Goal: Complete application form

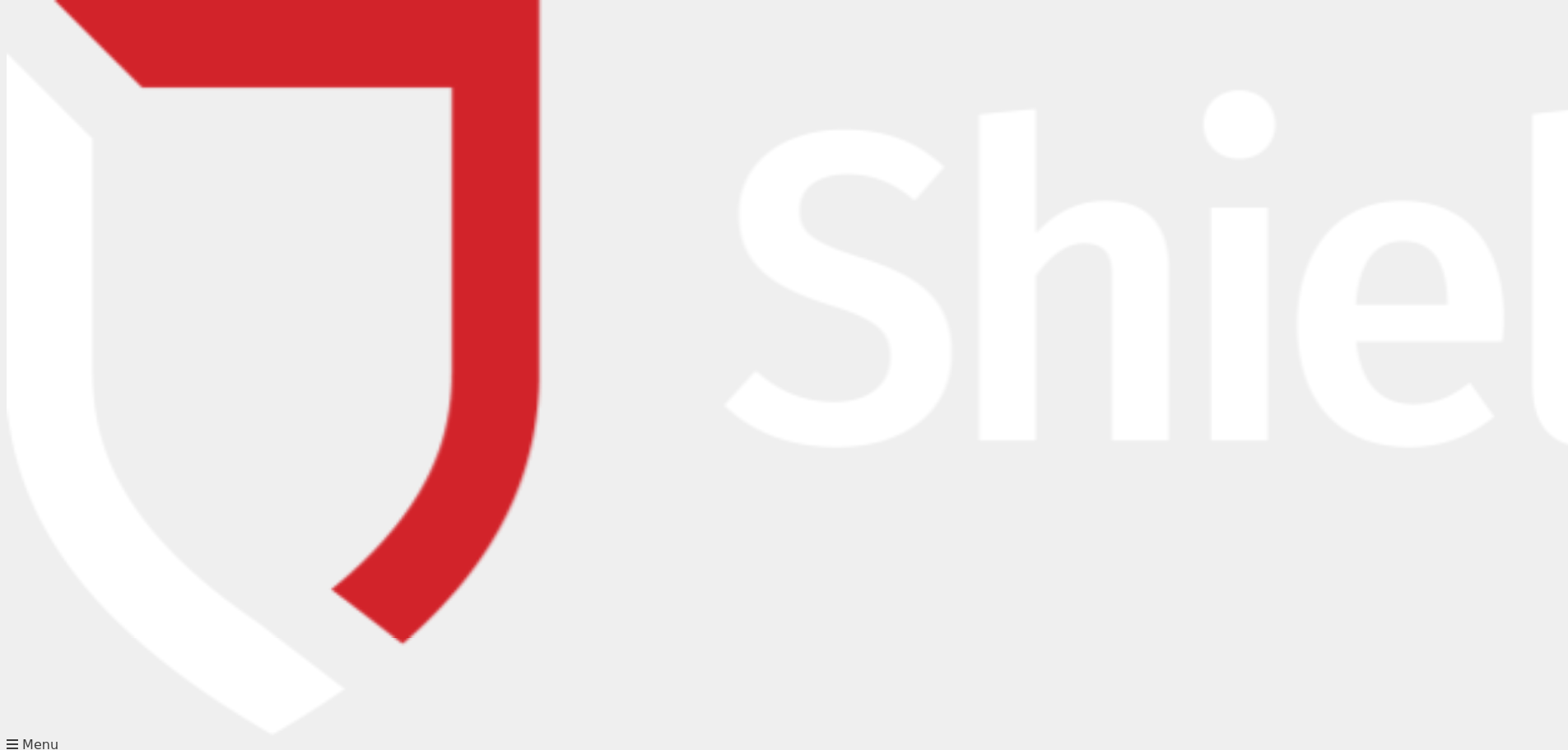
type input "[PERSON_NAME]"
type input "[PERSON_NAME][EMAIL_ADDRESS][DOMAIN_NAME]"
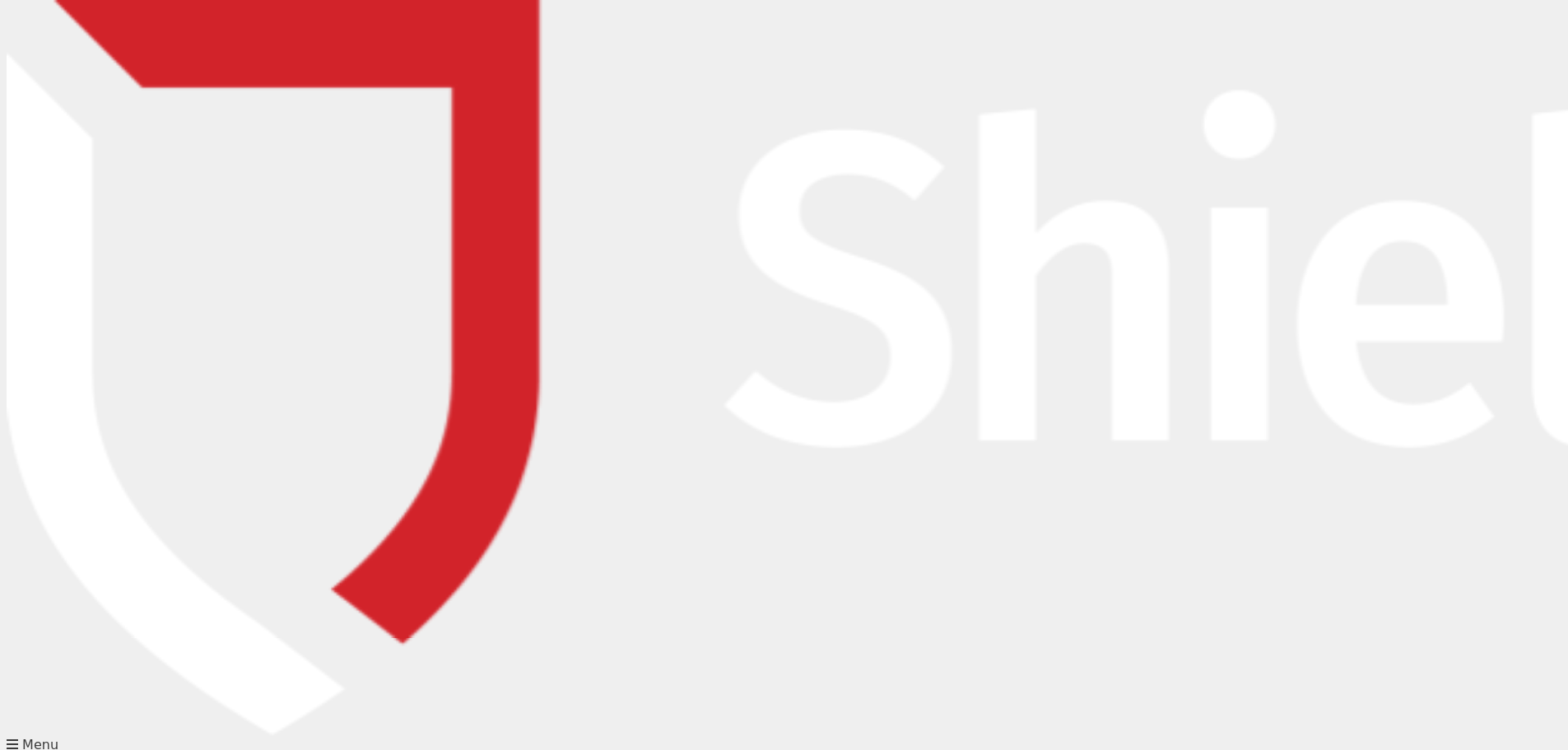
type input "0755270822"
type input "Parkway Insurance Services Australia Pty Ltd"
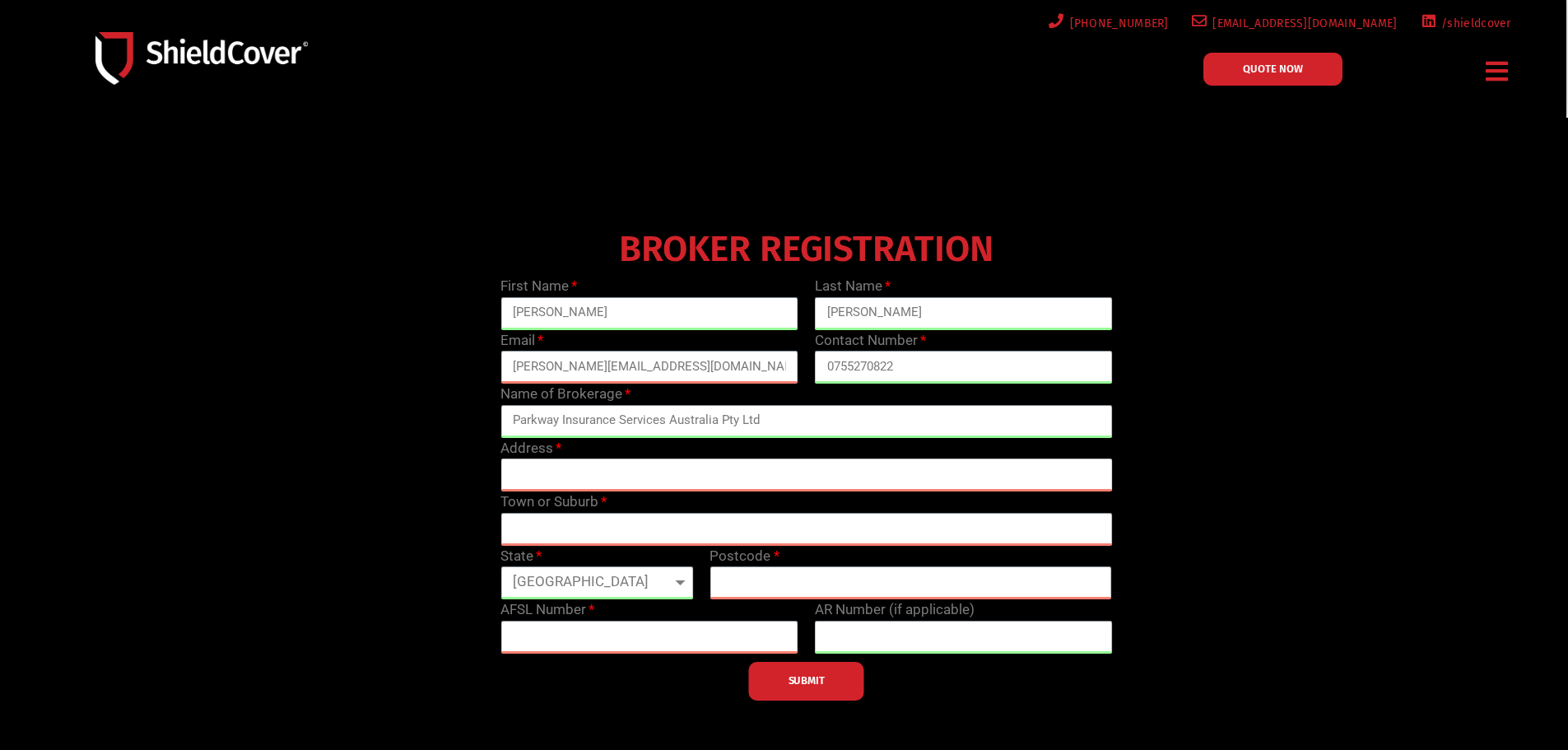
drag, startPoint x: 598, startPoint y: 475, endPoint x: 652, endPoint y: 496, distance: 57.9
click at [598, 475] on input "text" at bounding box center [806, 474] width 612 height 32
type input "[STREET_ADDRESS]"
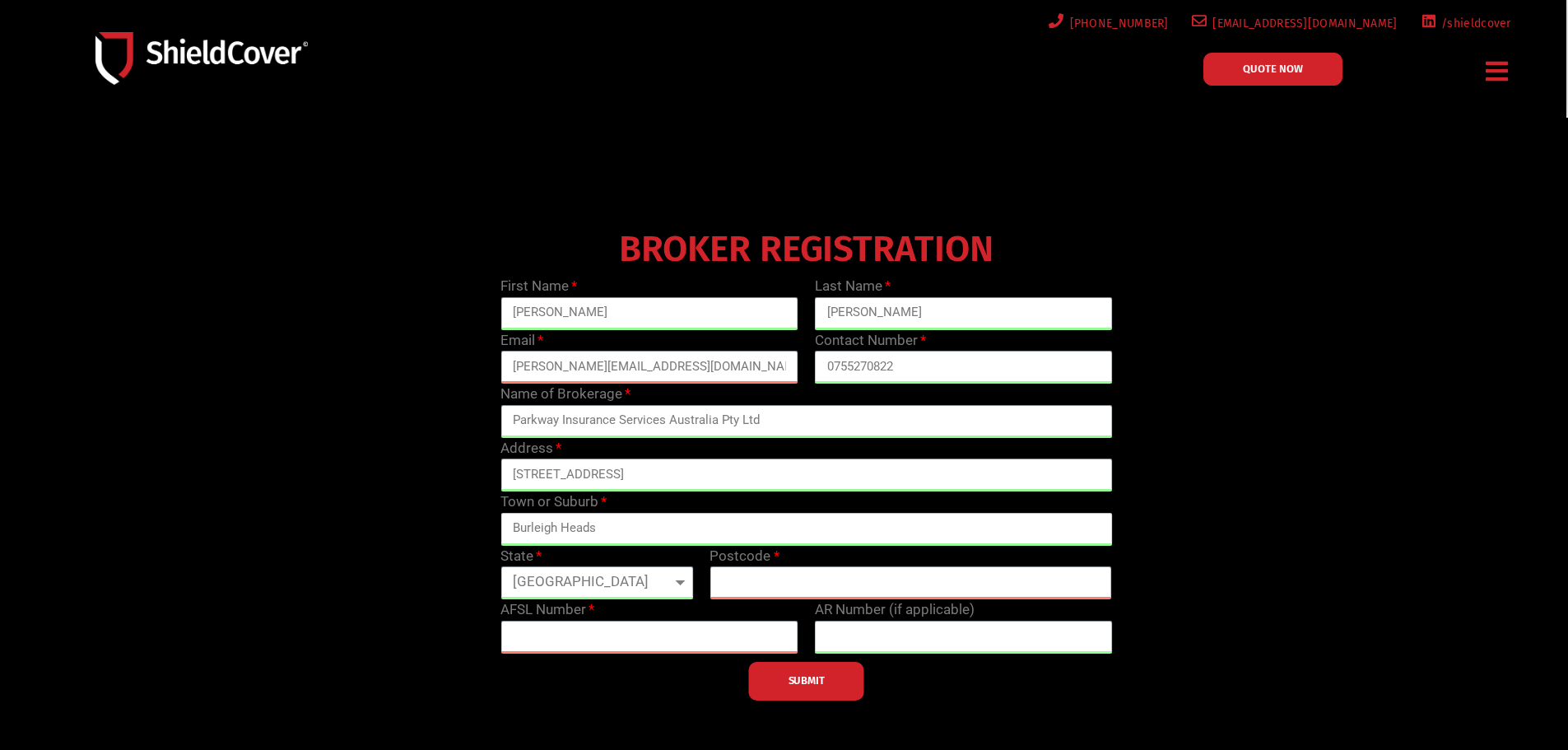
type input "Burleigh Heads"
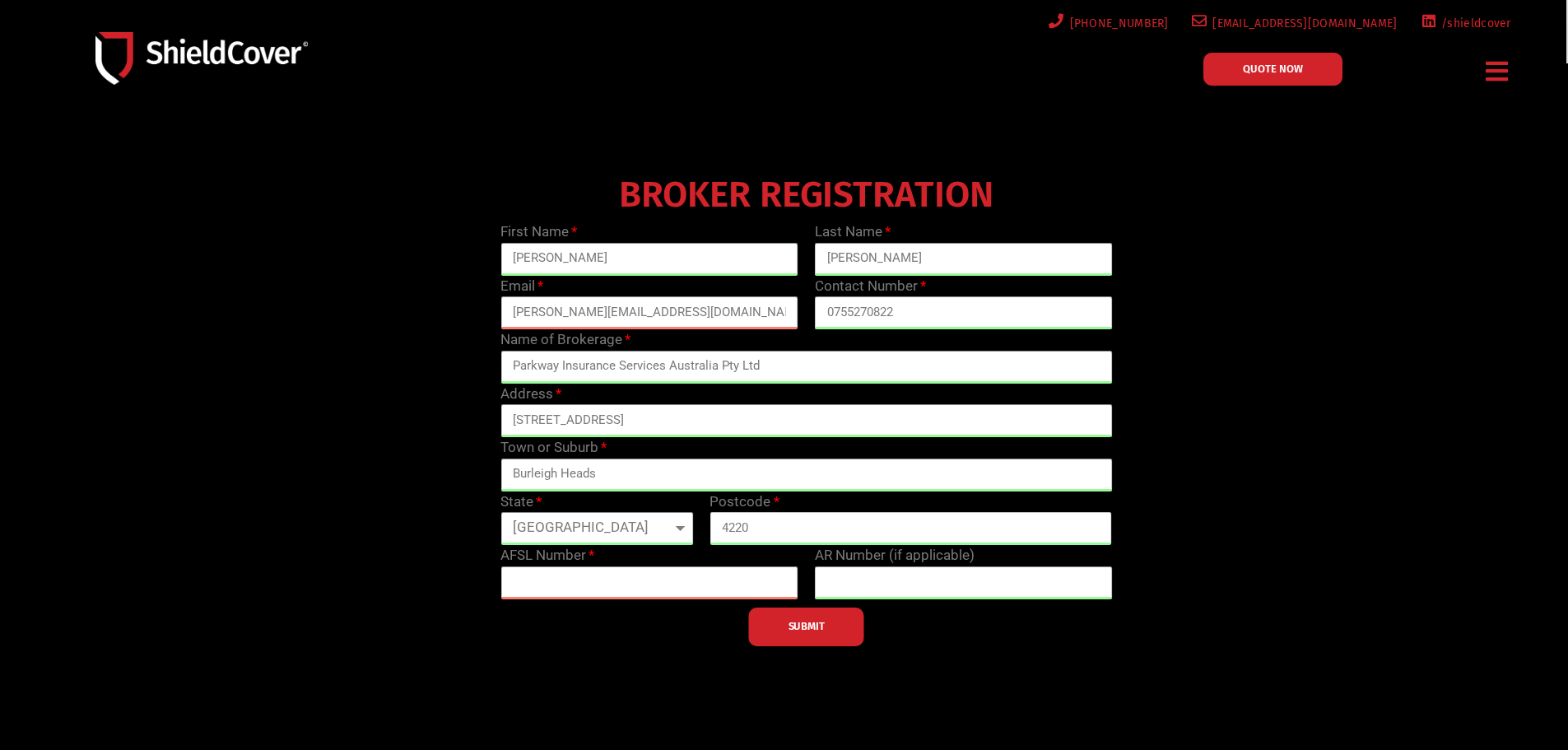
scroll to position [164, 0]
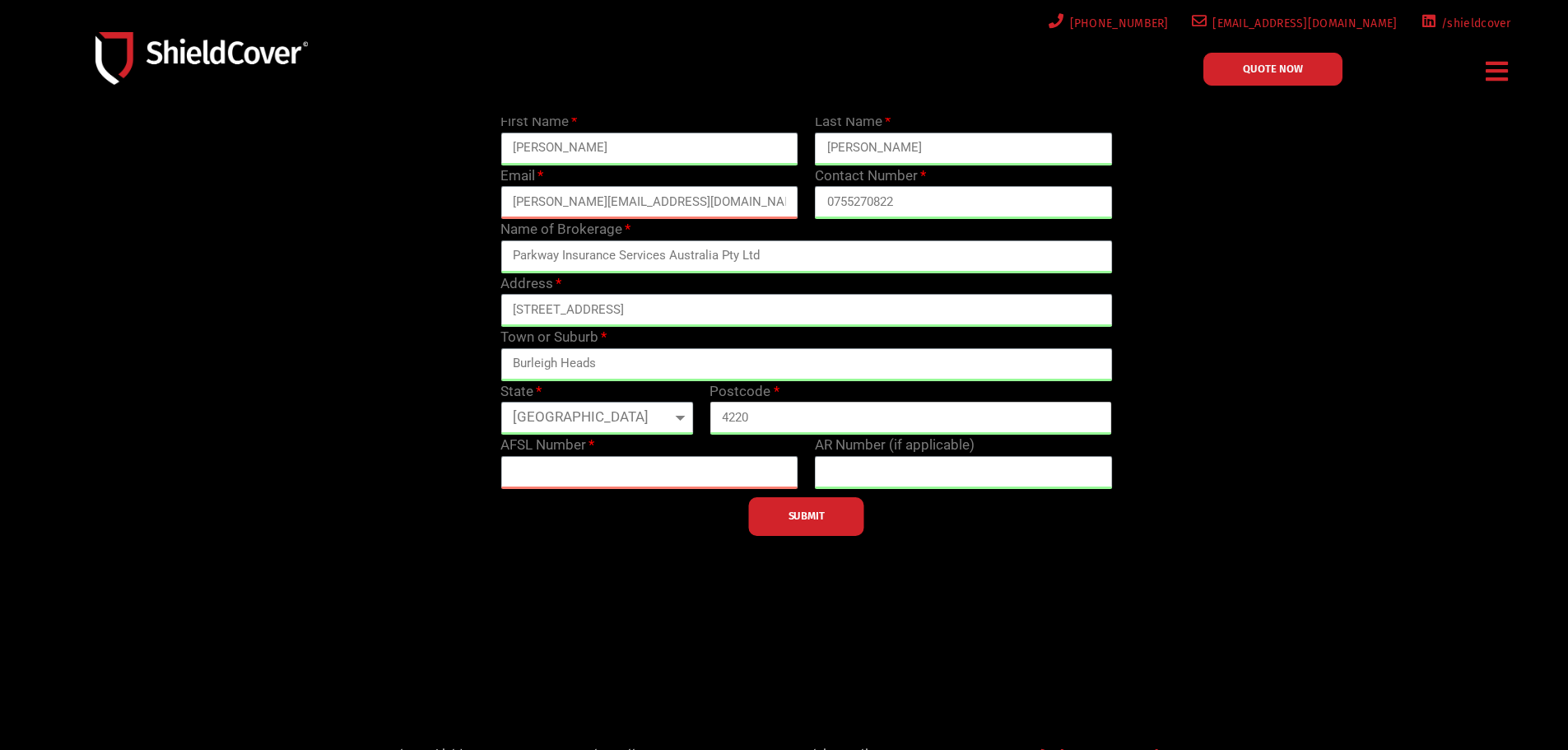
type input "4220"
click at [620, 479] on input "text" at bounding box center [649, 472] width 298 height 32
type input "238433"
click at [819, 514] on span "SUBMIT" at bounding box center [806, 516] width 36 height 4
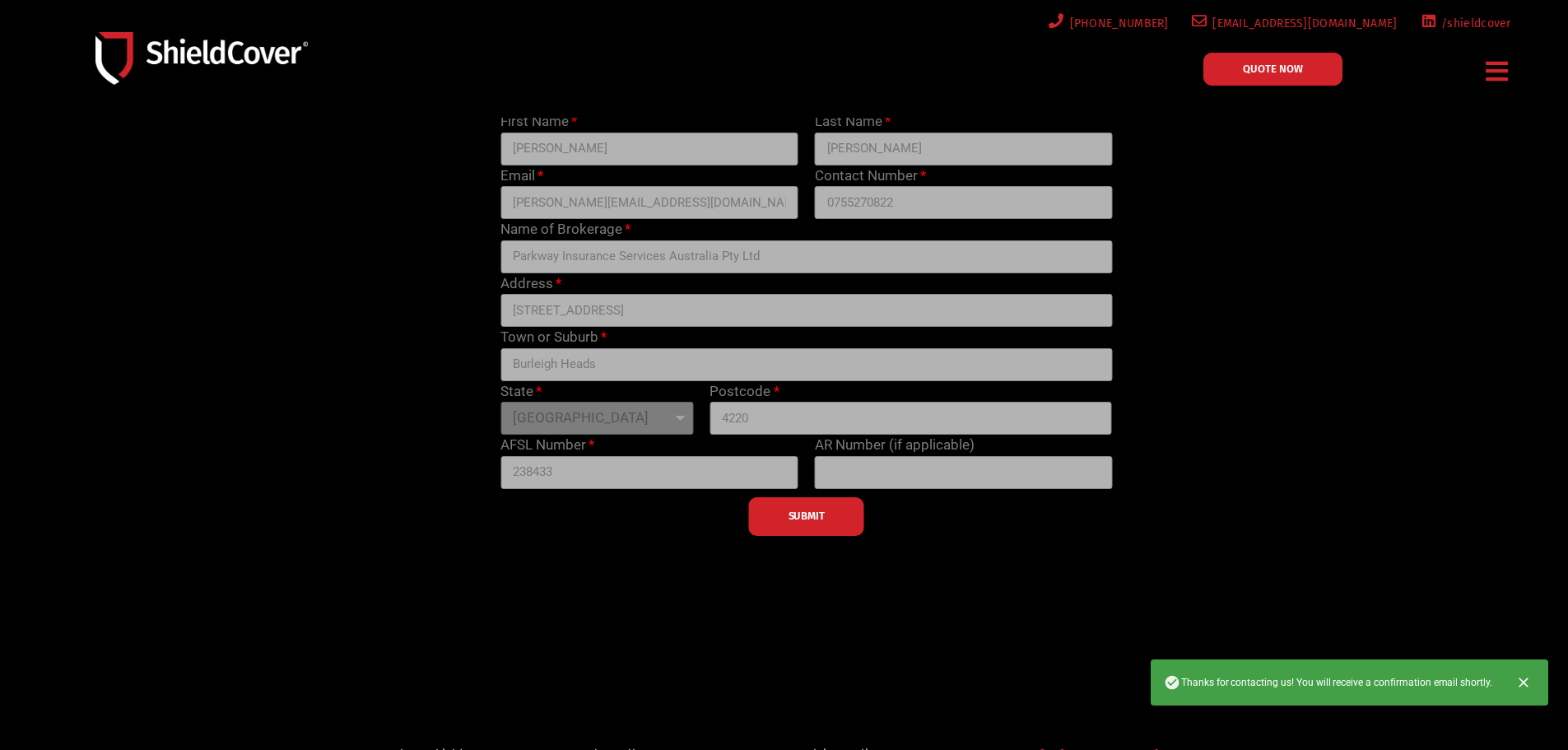
click at [1530, 678] on icon "Close" at bounding box center [1523, 682] width 17 height 17
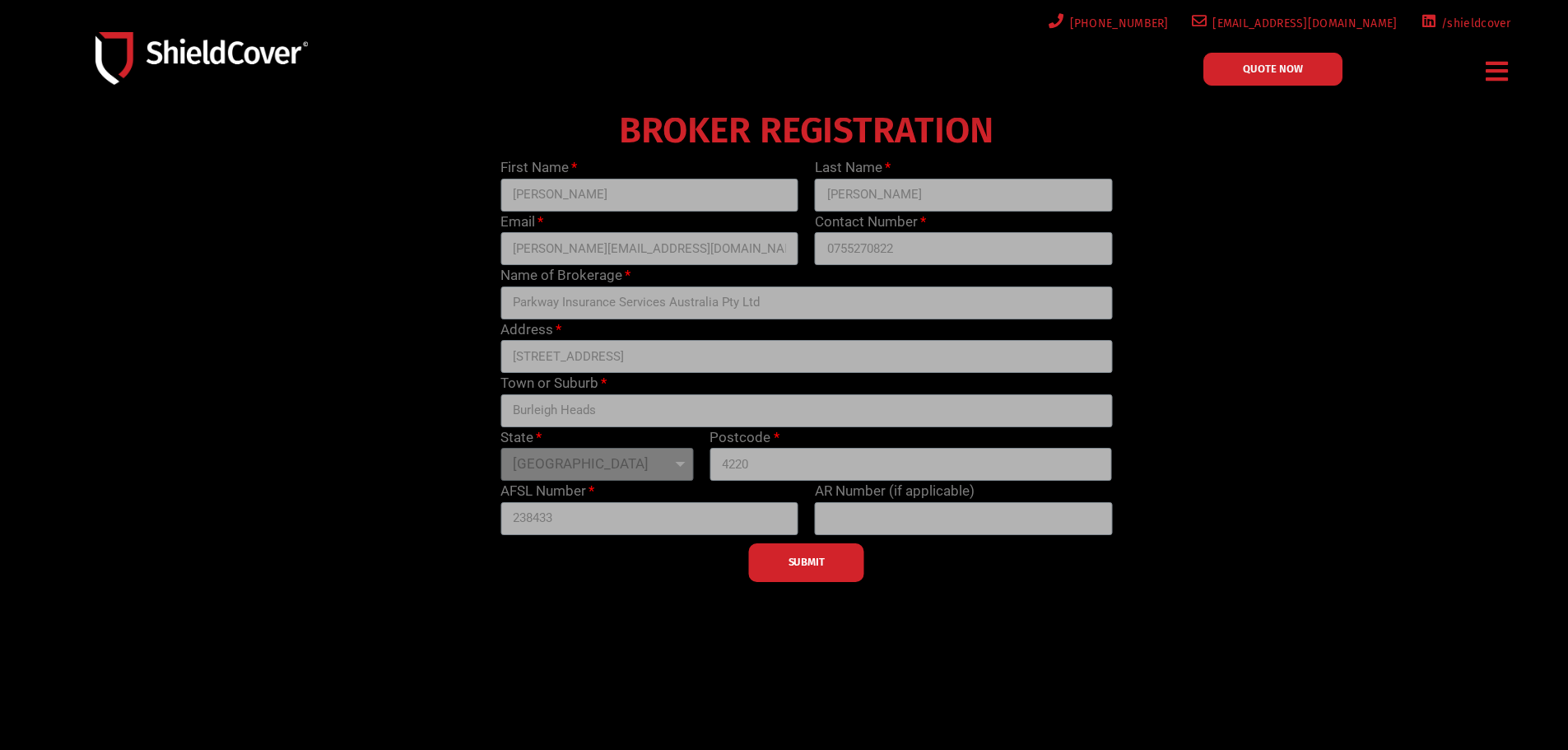
scroll to position [36, 0]
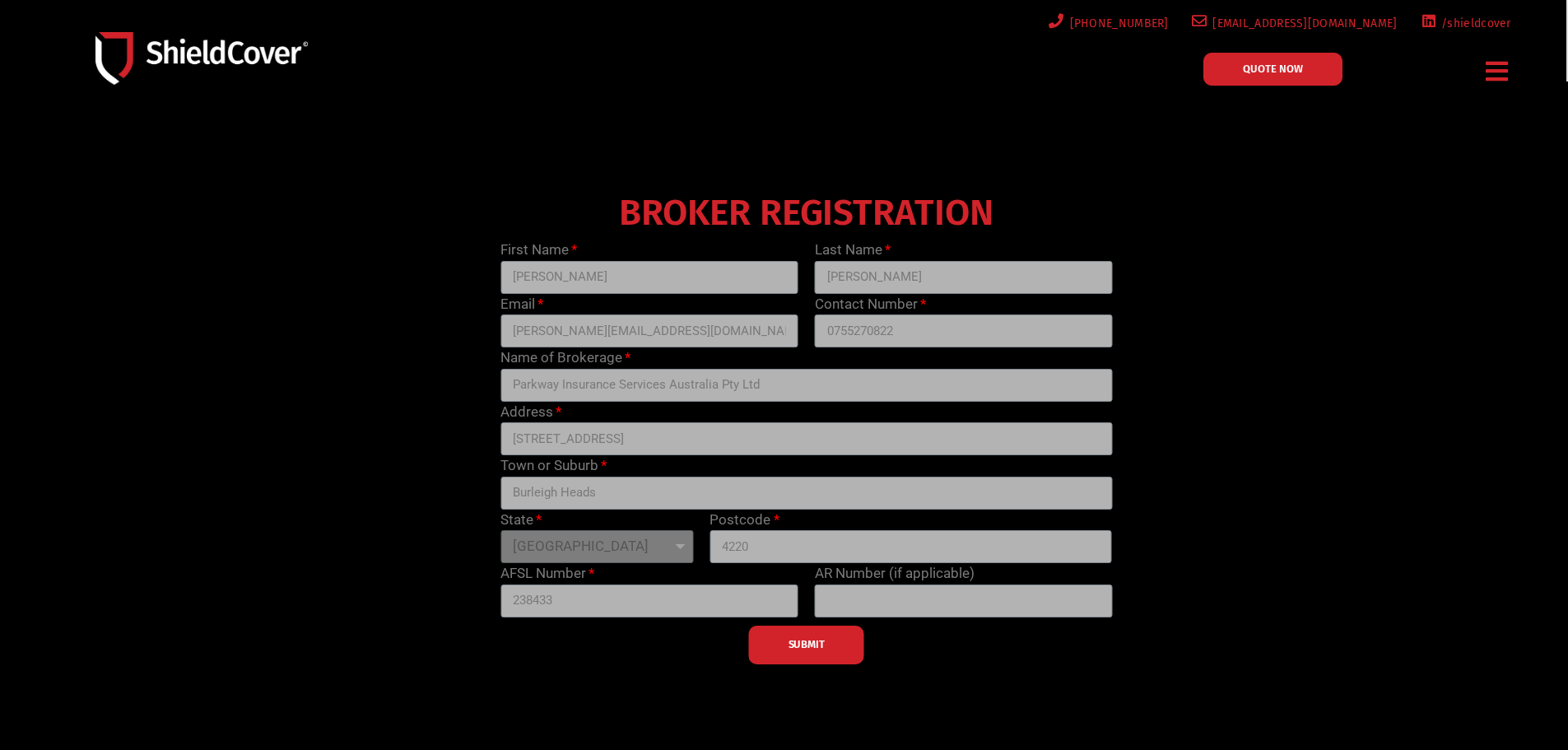
click at [1273, 69] on span "QUOTE NOW" at bounding box center [1273, 69] width 60 height 11
click at [1265, 72] on span "QUOTE NOW" at bounding box center [1273, 69] width 60 height 11
